Goal: Transaction & Acquisition: Purchase product/service

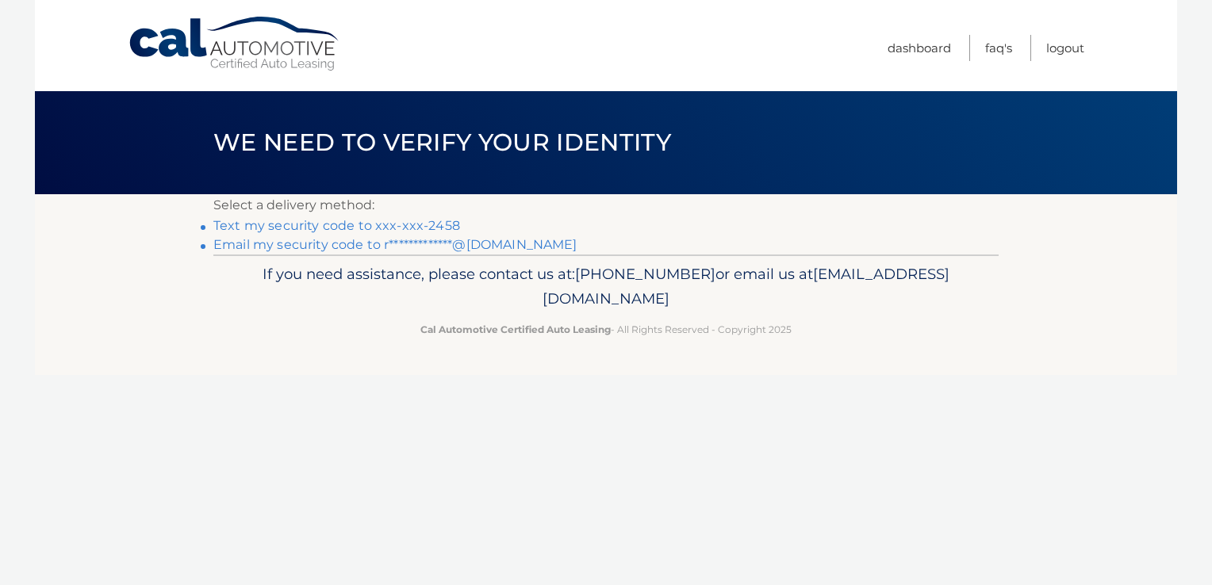
click at [359, 226] on link "Text my security code to xxx-xxx-2458" at bounding box center [336, 225] width 247 height 15
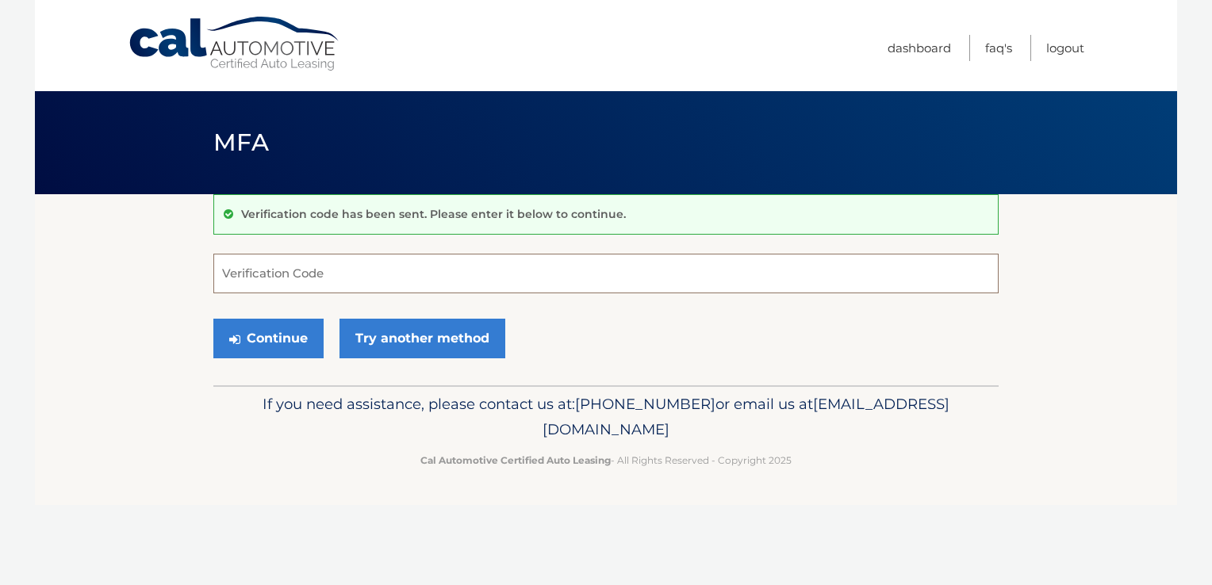
click at [322, 280] on input "Verification Code" at bounding box center [605, 274] width 785 height 40
type input "561499"
click at [263, 339] on button "Continue" at bounding box center [268, 339] width 110 height 40
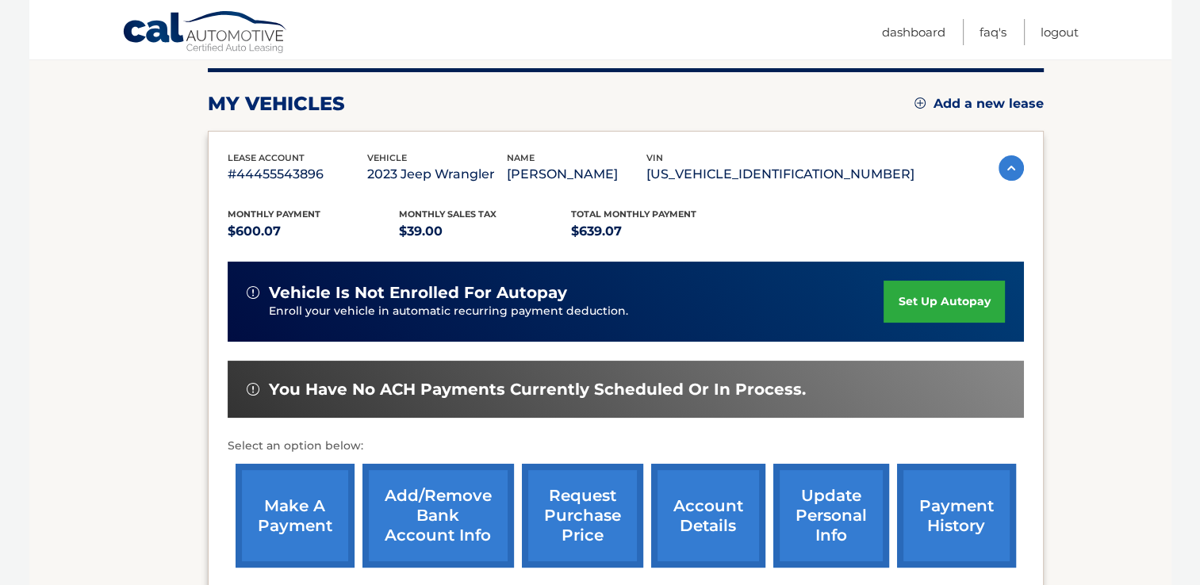
scroll to position [264, 0]
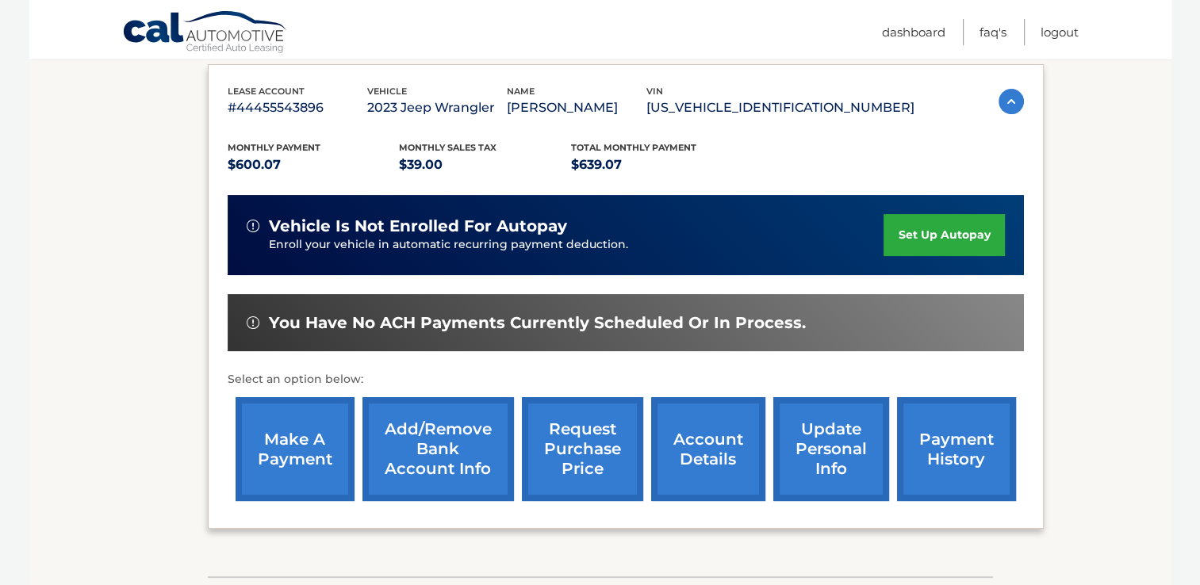
click at [305, 465] on link "make a payment" at bounding box center [295, 449] width 119 height 104
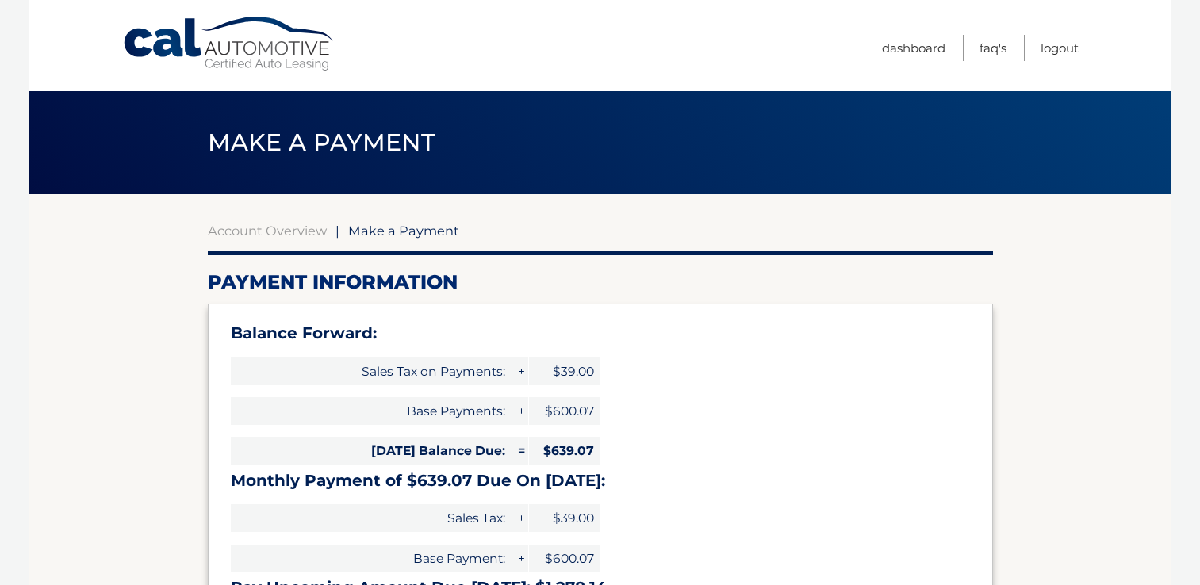
select select "Zjc1ZWVkYTEtMTdhYS00OGNmLWIwMDctZTJiZTY4ZmJmMGYw"
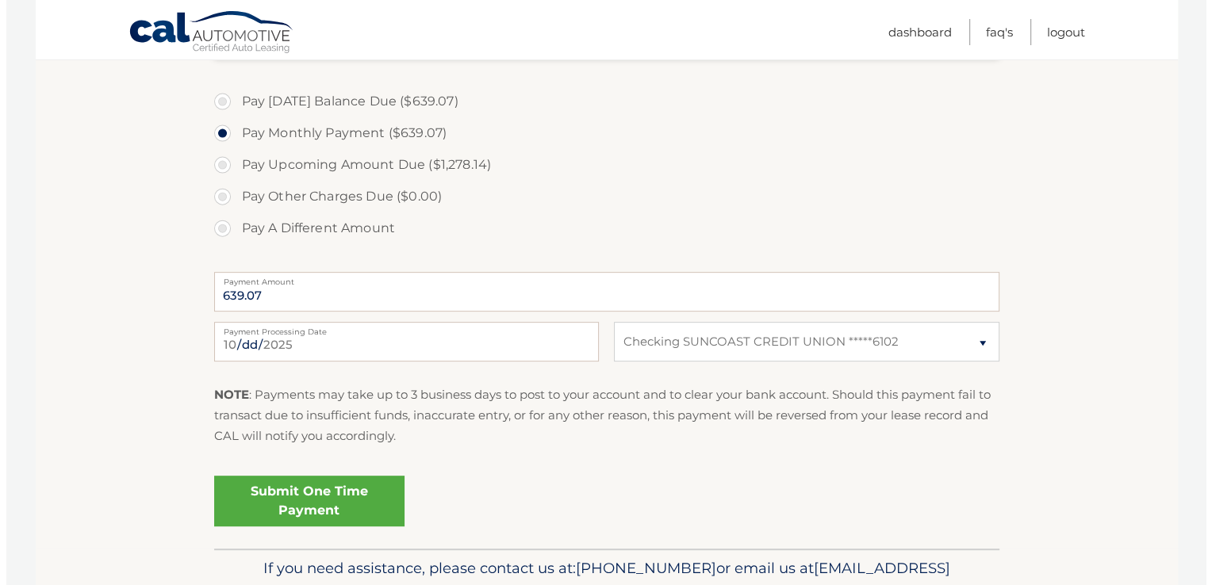
scroll to position [617, 0]
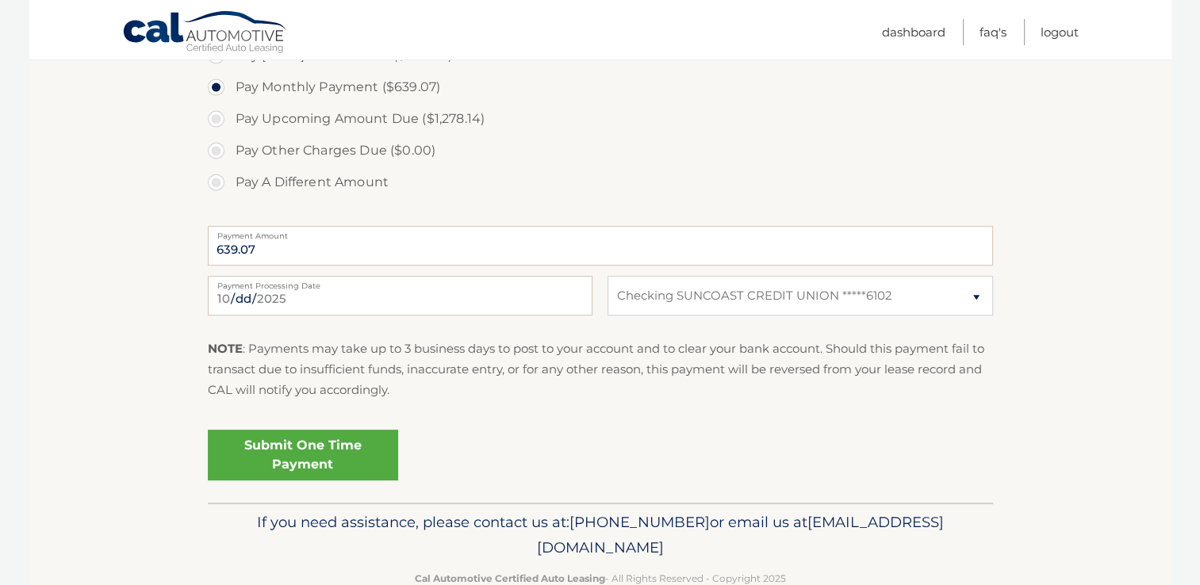
click at [305, 462] on link "Submit One Time Payment" at bounding box center [303, 455] width 190 height 51
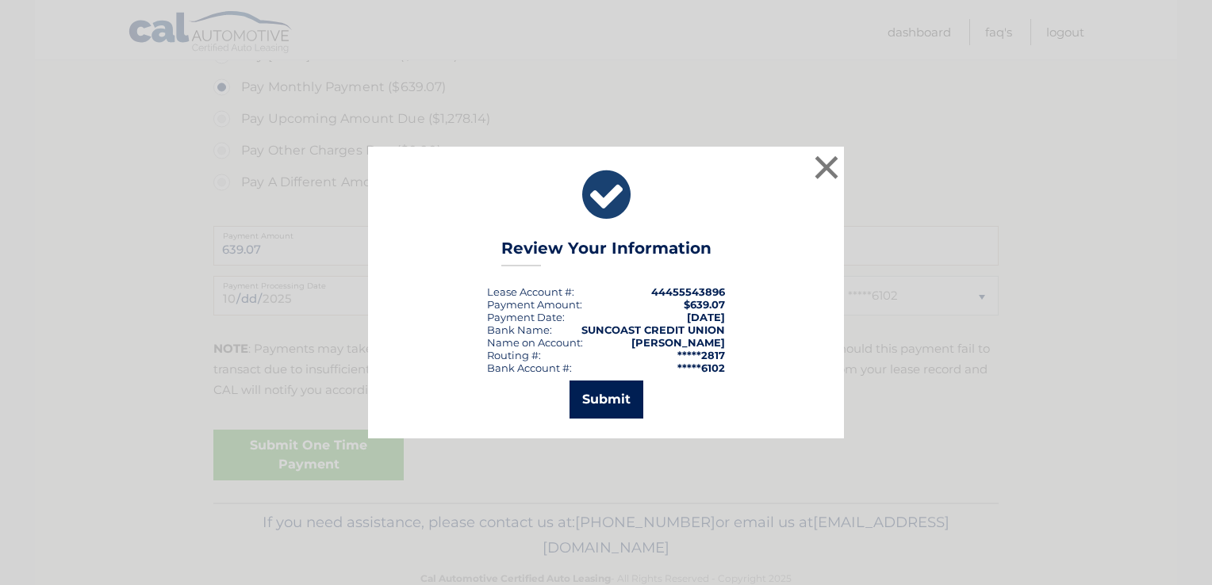
click at [609, 395] on button "Submit" at bounding box center [607, 400] width 74 height 38
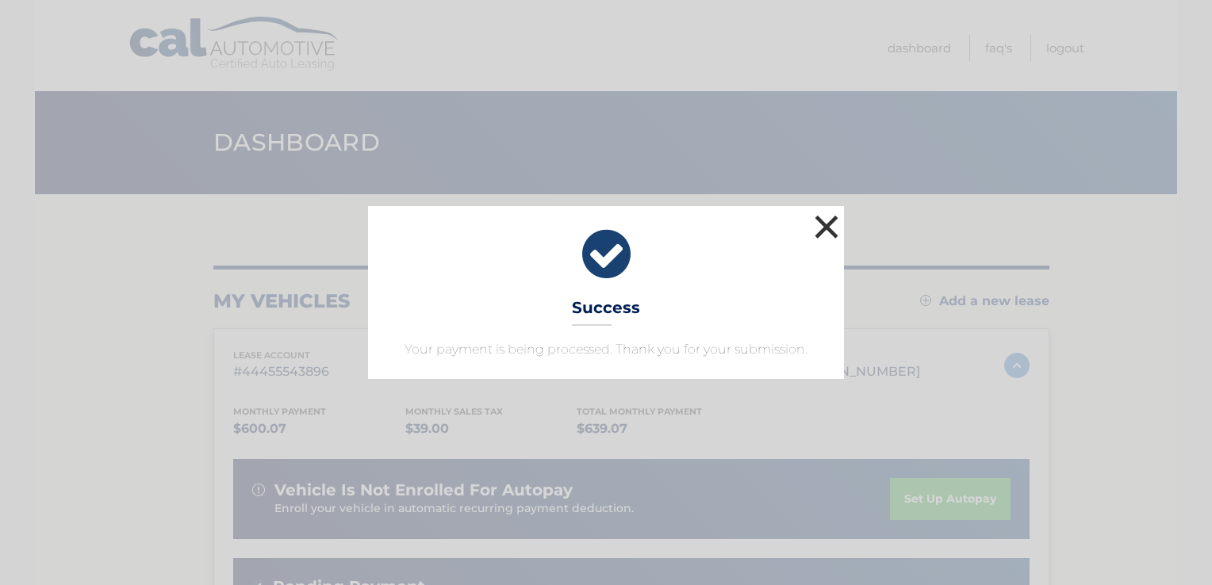
click at [834, 227] on button "×" at bounding box center [827, 227] width 32 height 32
